Goal: Find contact information: Find contact information

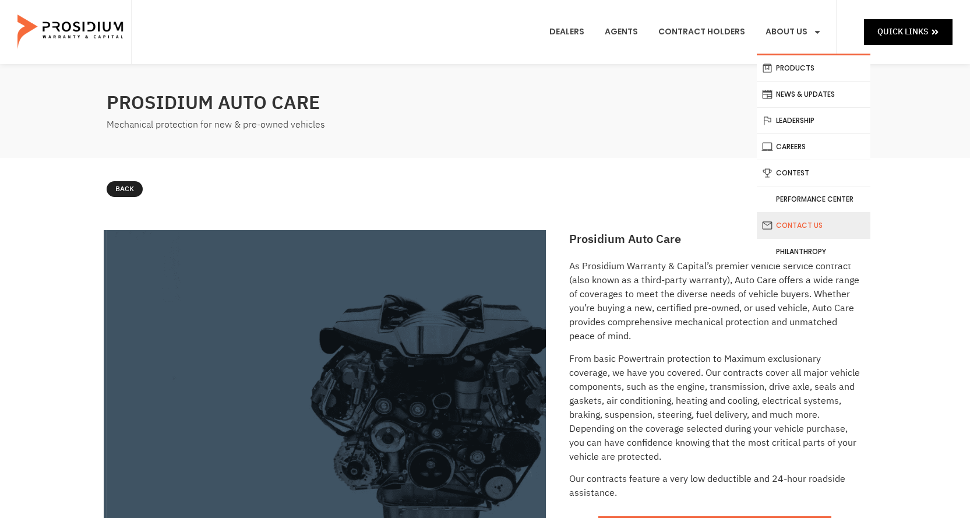
click at [795, 224] on link "Contact Us" at bounding box center [814, 226] width 114 height 26
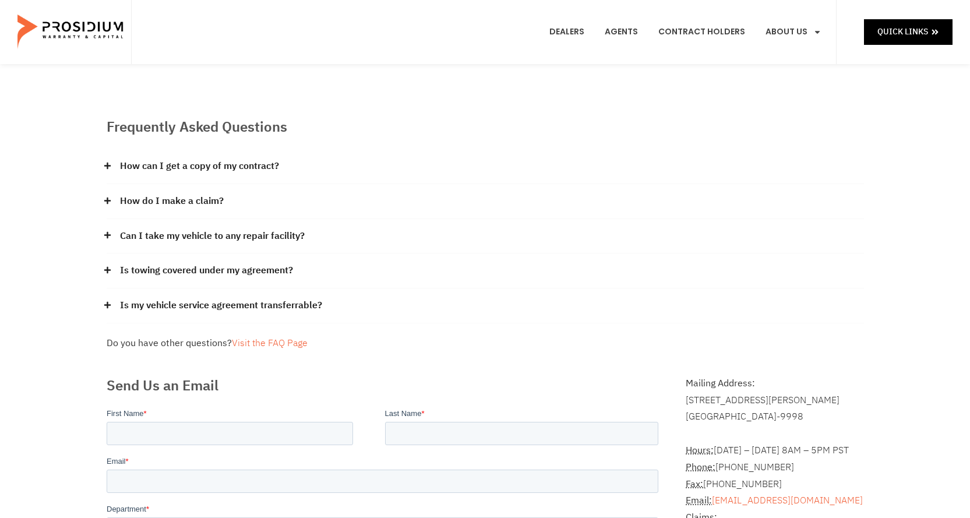
click at [154, 202] on link "How do I make a claim?" at bounding box center [172, 201] width 104 height 17
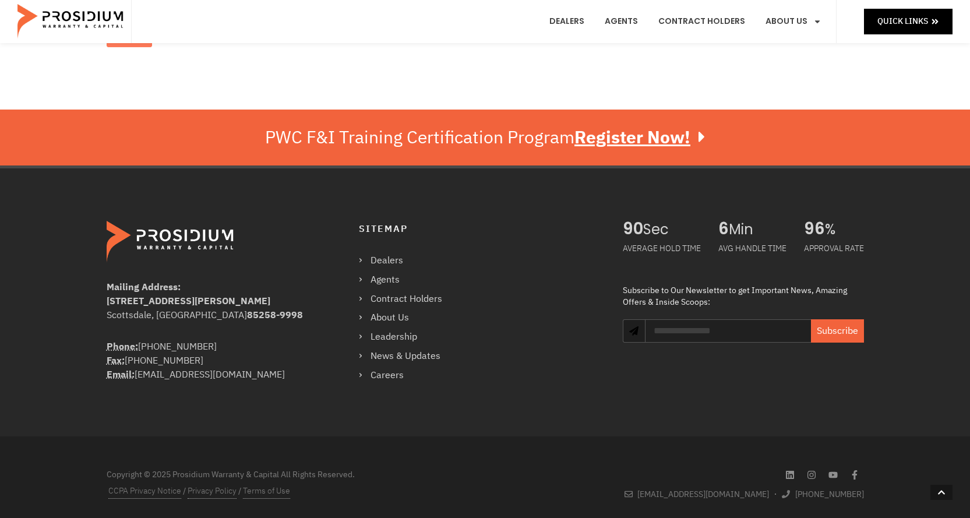
scroll to position [874, 0]
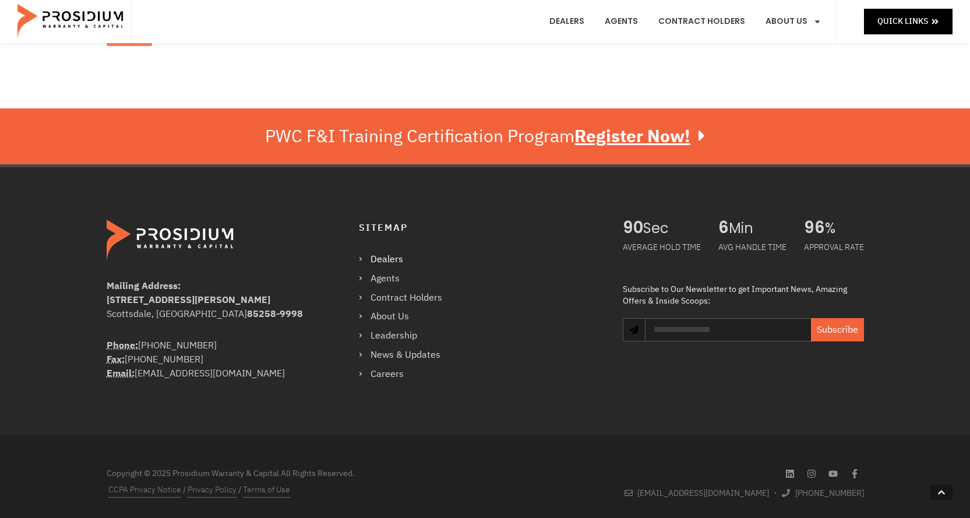
click at [390, 256] on link "Dealers" at bounding box center [406, 259] width 95 height 17
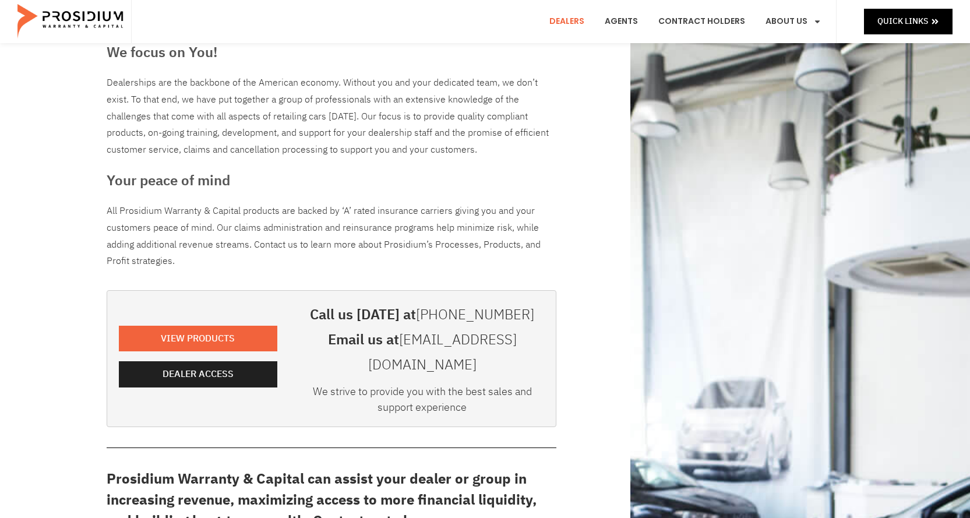
scroll to position [58, 0]
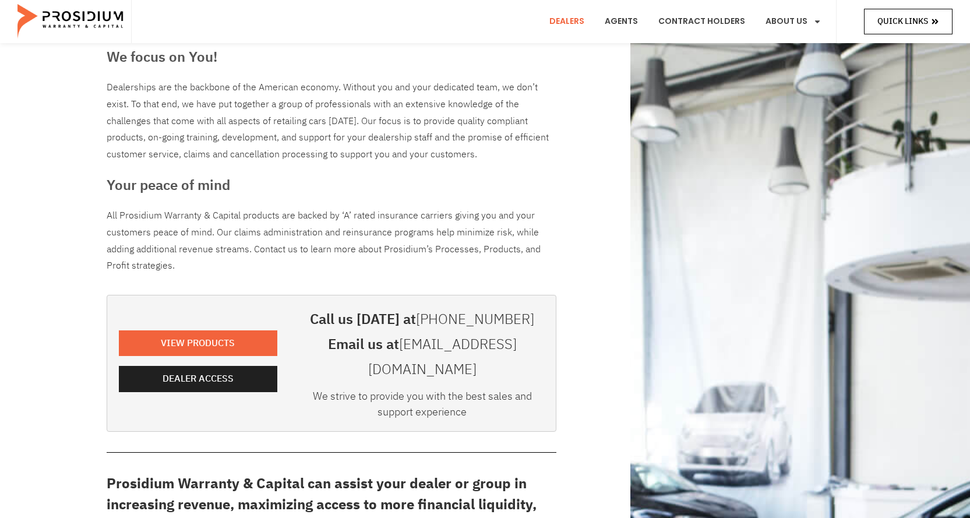
click at [865, 26] on link "Quick Links" at bounding box center [908, 21] width 89 height 25
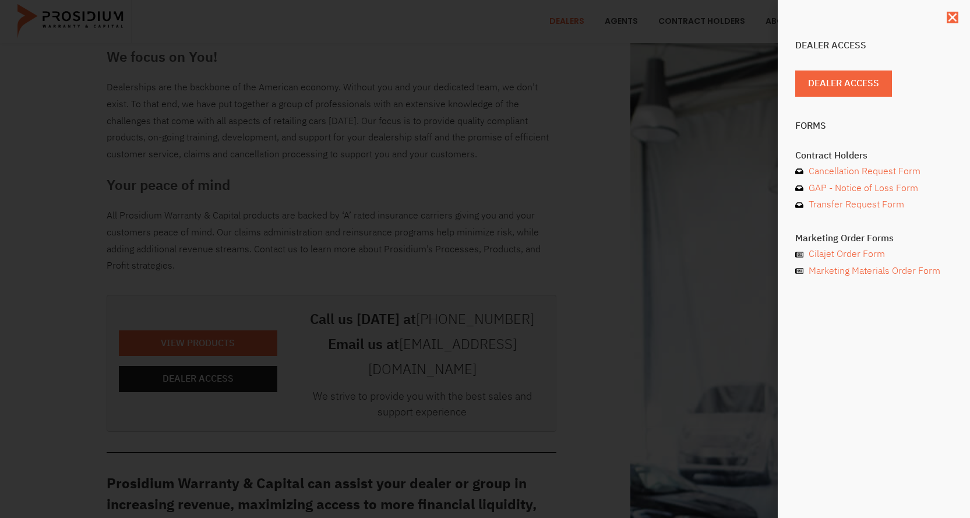
click at [958, 20] on div "Dealer Access Dealer Access Forms Contract Holders Cancellation Request Form GA…" at bounding box center [874, 259] width 192 height 518
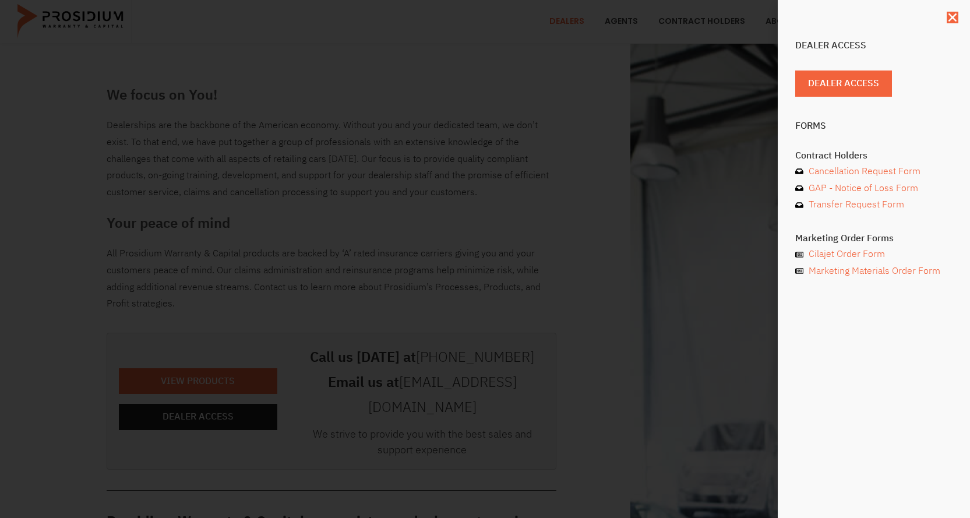
scroll to position [0, 0]
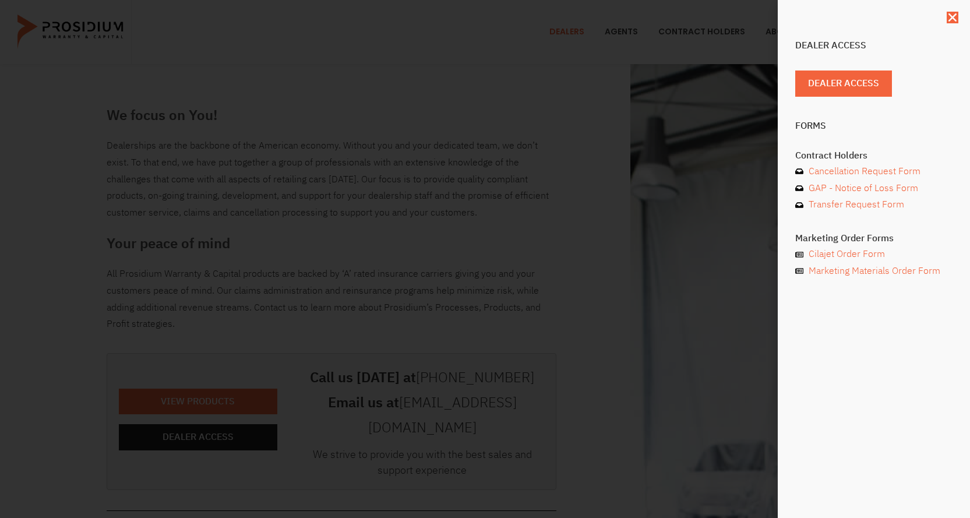
click at [72, 204] on div "Dealer Access Dealer Access Forms Contract Holders Cancellation Request Form GA…" at bounding box center [485, 259] width 970 height 518
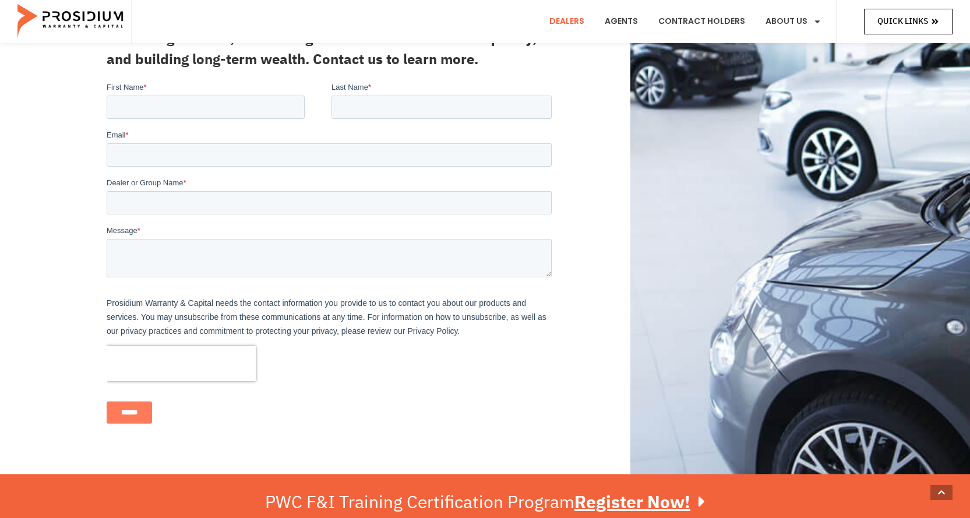
scroll to position [408, 0]
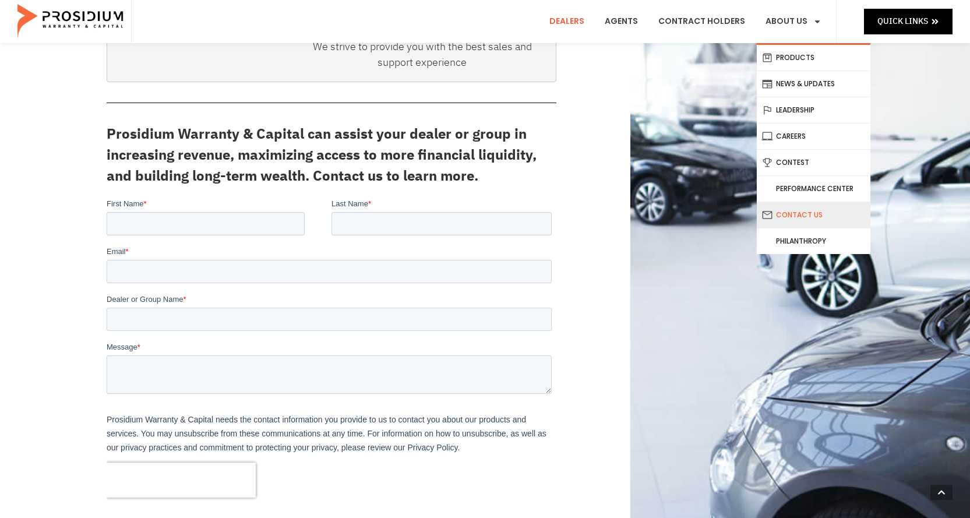
click at [795, 212] on link "Contact Us" at bounding box center [814, 215] width 114 height 26
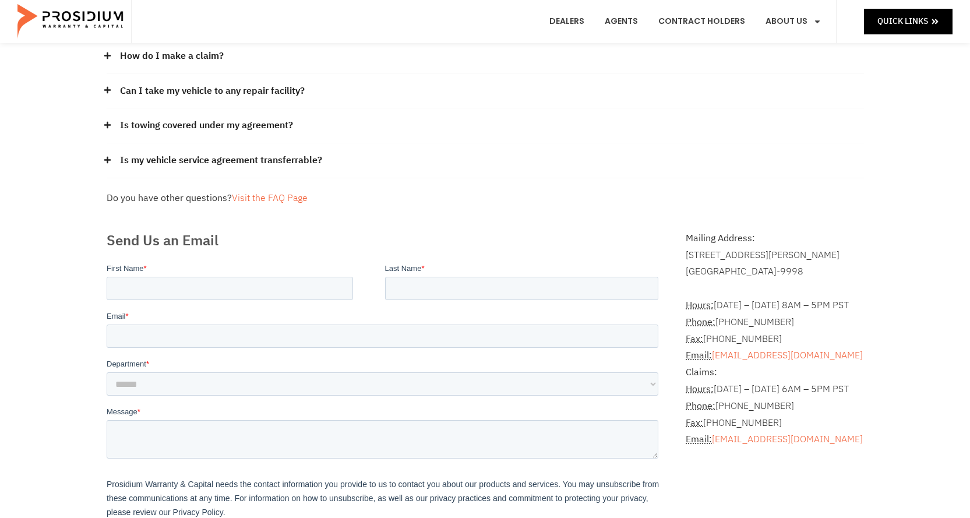
scroll to position [175, 0]
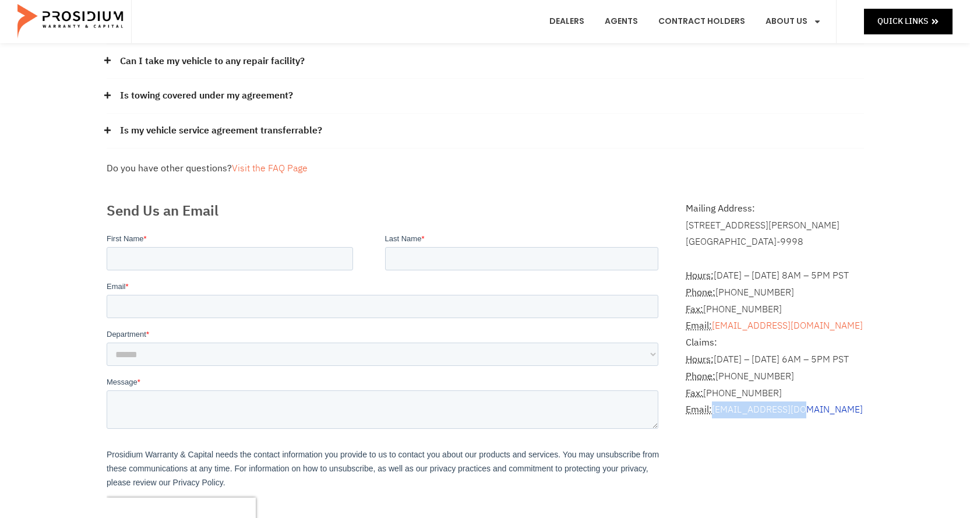
drag, startPoint x: 826, startPoint y: 411, endPoint x: 716, endPoint y: 414, distance: 109.6
click at [716, 414] on p "Claims: Hours: Monday – Friday 6AM – 5PM PST Phone: (360) 848-7922 Fax: (360) 6…" at bounding box center [775, 376] width 178 height 84
copy link "[EMAIL_ADDRESS][DOMAIN_NAME]"
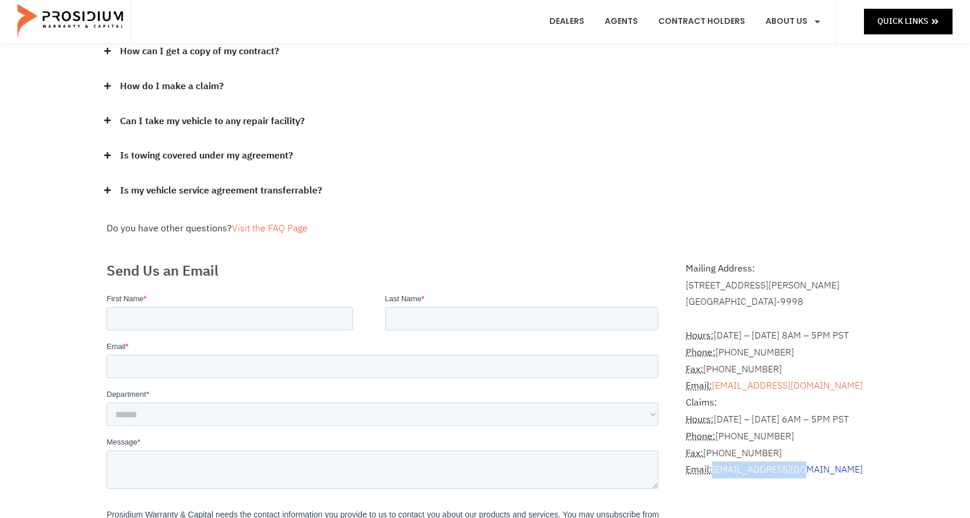
scroll to position [0, 0]
